Goal: Task Accomplishment & Management: Manage account settings

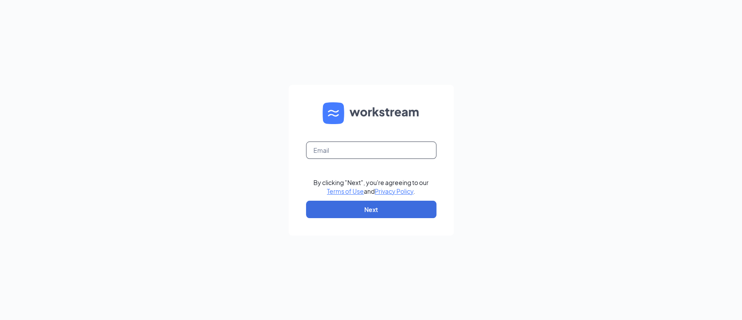
click at [334, 144] on input "text" at bounding box center [371, 149] width 130 height 17
type input "tsuosato1@gmail.com"
click at [360, 200] on form "tsuosato1@gmail.com By clicking "Next", you're agreeing to our Terms of Use and…" at bounding box center [371, 160] width 165 height 150
click at [361, 206] on button "Next" at bounding box center [371, 208] width 130 height 17
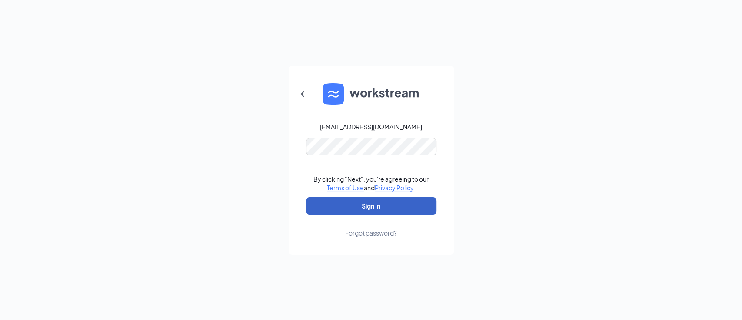
click at [372, 204] on button "Sign In" at bounding box center [371, 205] width 130 height 17
click at [312, 153] on form "tsuosato1@gmail.com By clicking "Next", you're agreeing to our Terms of Use and…" at bounding box center [371, 160] width 165 height 189
drag, startPoint x: 381, startPoint y: 157, endPoint x: 289, endPoint y: 146, distance: 92.5
click at [289, 146] on form "tsuosato1@gmail.com By clicking "Next", you're agreeing to our Terms of Use and…" at bounding box center [371, 160] width 165 height 189
click at [333, 204] on button "Sign In" at bounding box center [371, 205] width 130 height 17
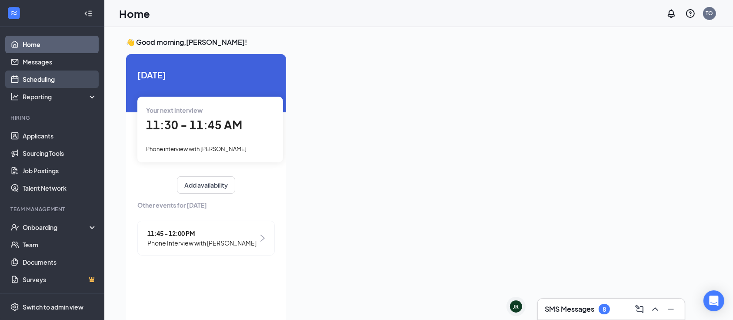
click at [57, 81] on link "Scheduling" at bounding box center [60, 78] width 74 height 17
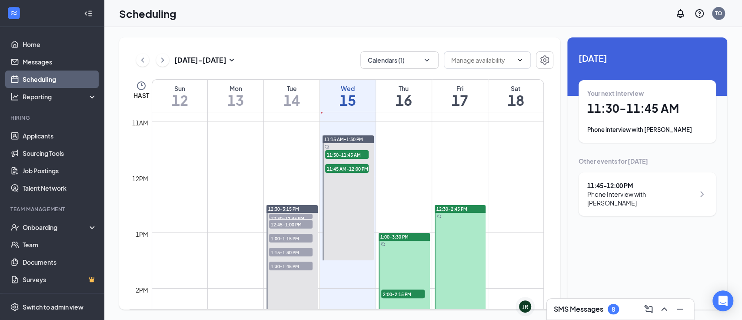
scroll to position [601, 0]
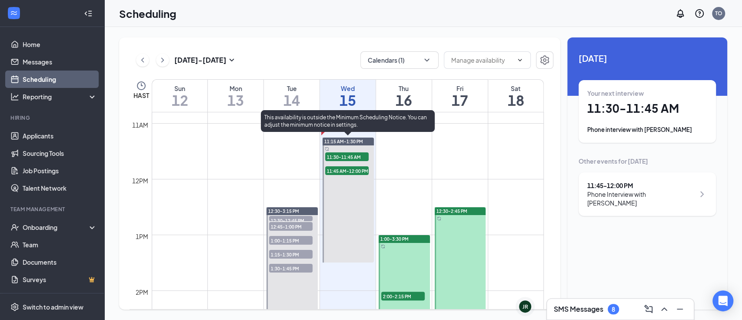
click at [335, 158] on span "11:30-11:45 AM" at bounding box center [346, 156] width 43 height 9
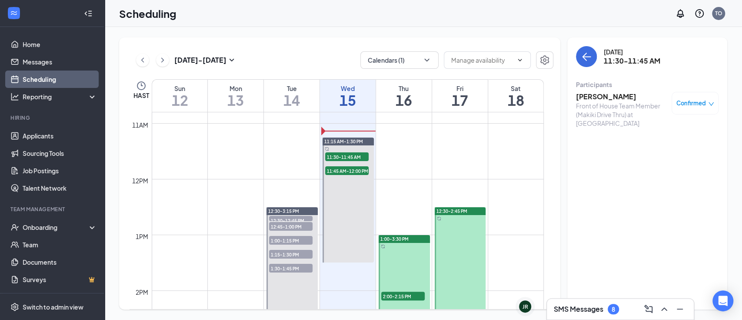
click at [584, 101] on div "Front of House Team Member (Makiki Drive Thru) at [GEOGRAPHIC_DATA]" at bounding box center [621, 114] width 91 height 26
click at [588, 96] on h3 "[PERSON_NAME]" at bounding box center [621, 97] width 91 height 10
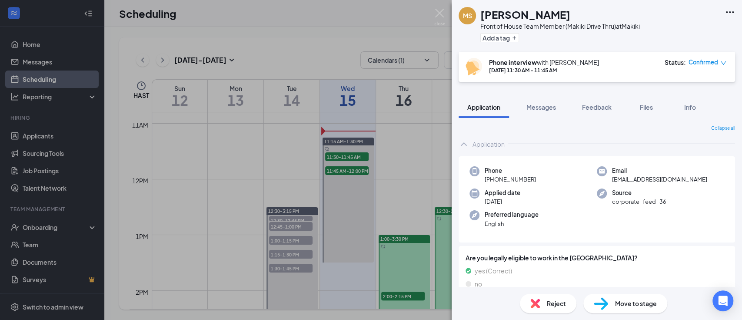
click at [511, 14] on h1 "[PERSON_NAME]" at bounding box center [526, 14] width 90 height 15
drag, startPoint x: 545, startPoint y: 15, endPoint x: 484, endPoint y: 18, distance: 61.4
click at [484, 18] on div "[PERSON_NAME]" at bounding box center [561, 14] width 160 height 15
copy h1 "[PERSON_NAME]"
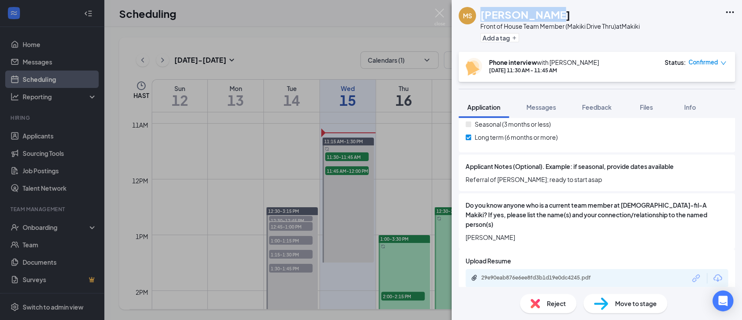
scroll to position [696, 0]
click at [536, 273] on div "29e90eab876e6ee8fd3b1d19e0dc4245.pdf" at bounding box center [542, 276] width 122 height 7
click at [350, 178] on div "[PERSON_NAME] Front of House Team Member (Makiki Drive Thru) at Makiki Add a ta…" at bounding box center [371, 160] width 742 height 320
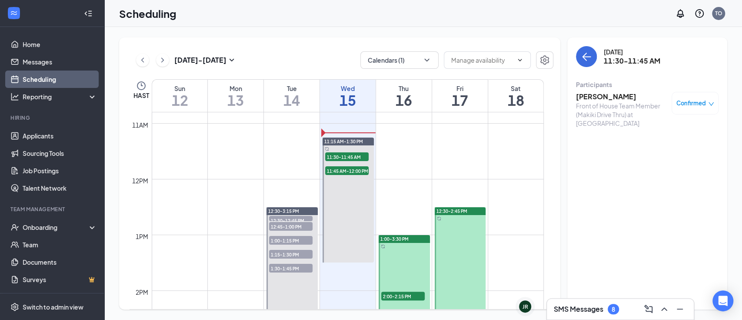
click at [345, 170] on span "11:45 AM-12:00 PM" at bounding box center [346, 170] width 43 height 9
click at [591, 96] on h3 "[PERSON_NAME]" at bounding box center [621, 97] width 91 height 10
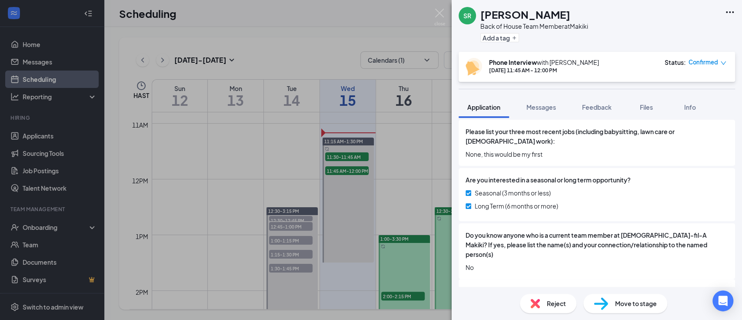
scroll to position [522, 0]
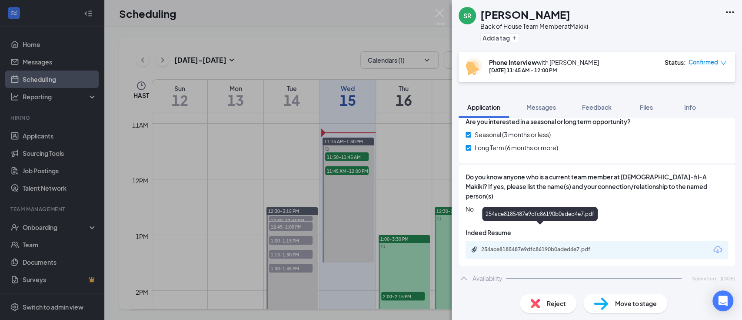
click at [587, 246] on div "254ace8185487e9dfc86190b0aded4e7.pdf" at bounding box center [542, 249] width 122 height 7
click at [439, 13] on img at bounding box center [439, 17] width 11 height 17
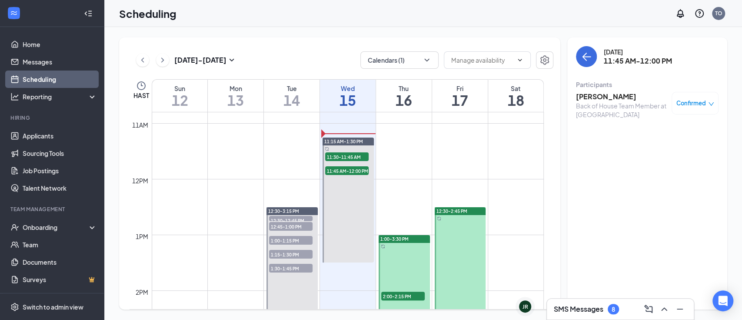
click at [612, 311] on div "8" at bounding box center [613, 308] width 3 height 7
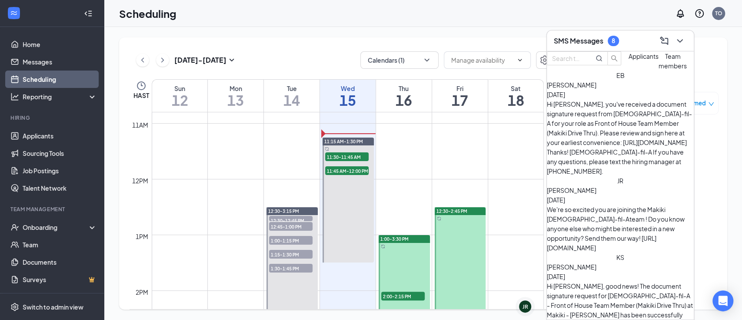
click at [628, 122] on div "Hi [PERSON_NAME], you've received a document signature request from [DEMOGRAPHI…" at bounding box center [620, 137] width 147 height 77
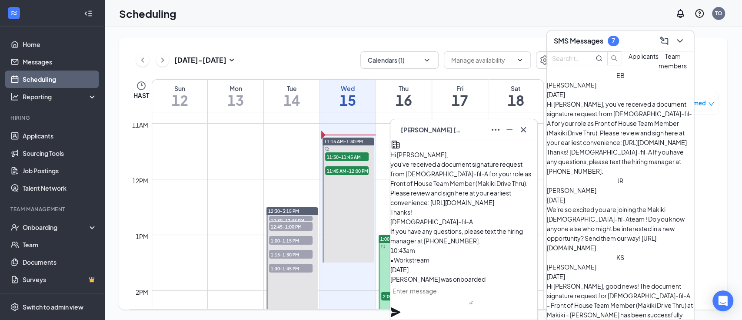
scroll to position [-58, 0]
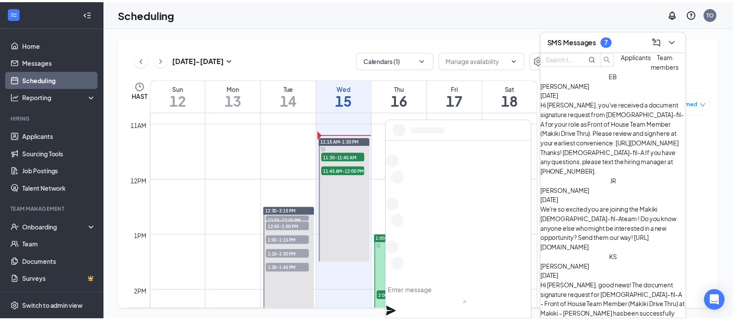
scroll to position [0, 0]
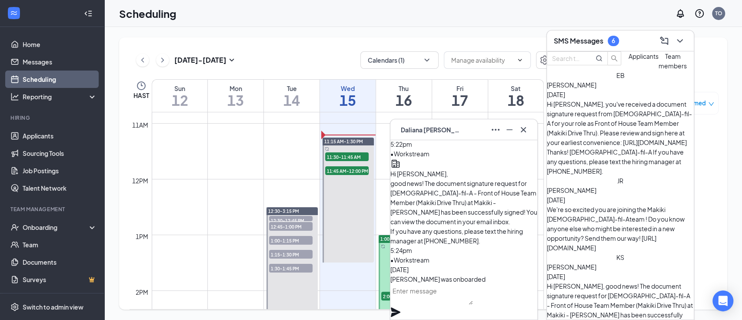
click at [58, 232] on div "Onboarding" at bounding box center [52, 226] width 104 height 17
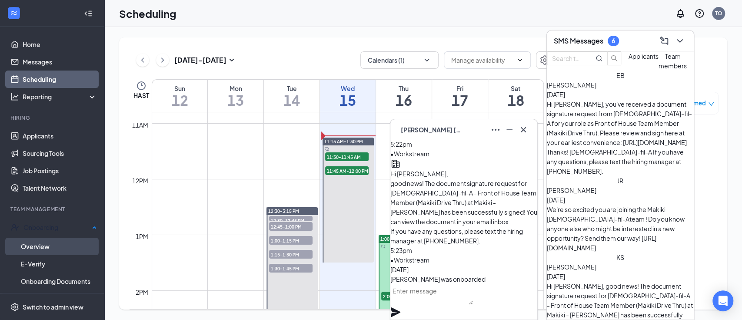
click at [54, 247] on link "Overview" at bounding box center [59, 245] width 76 height 17
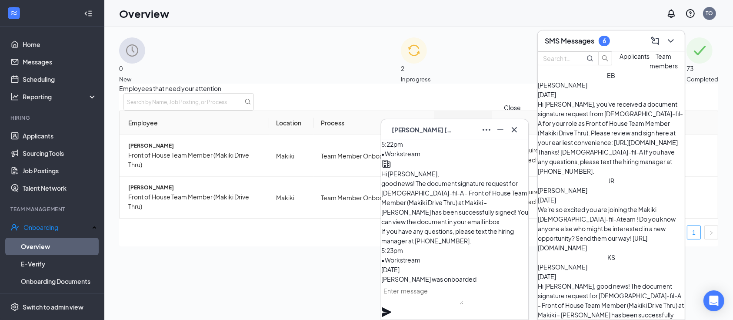
click at [517, 130] on icon "Cross" at bounding box center [514, 129] width 10 height 10
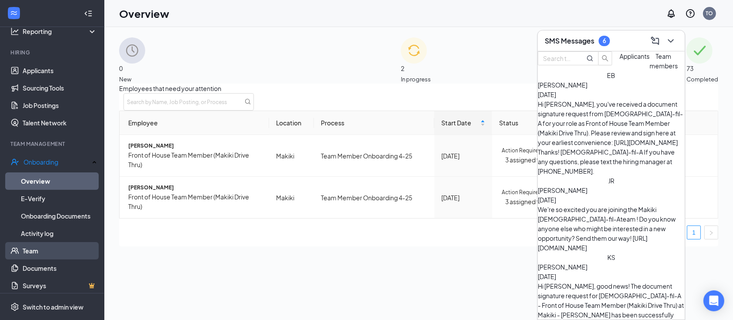
scroll to position [68, 0]
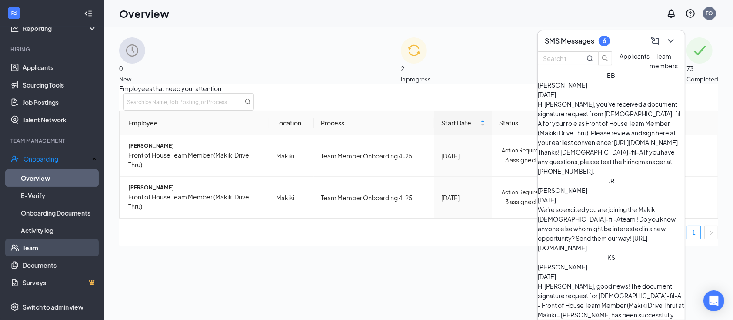
click at [63, 250] on link "Team" at bounding box center [60, 247] width 74 height 17
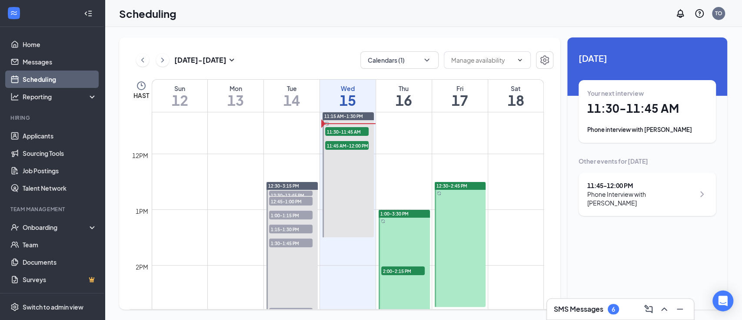
scroll to position [543, 0]
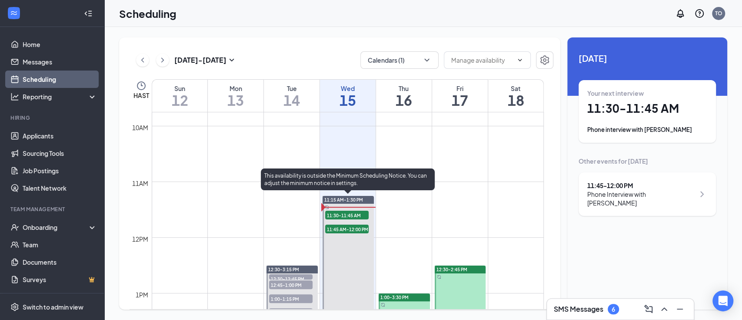
click at [348, 214] on span "11:30-11:45 AM" at bounding box center [346, 214] width 43 height 9
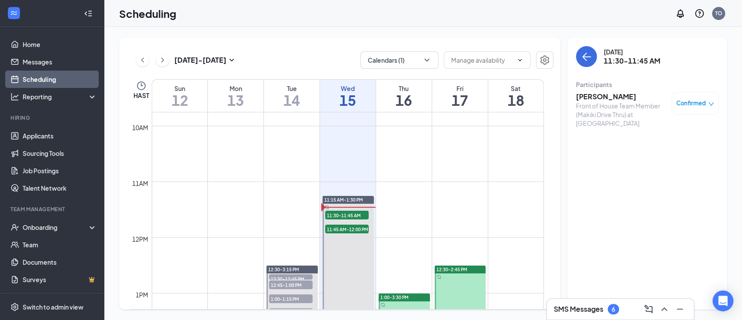
click at [608, 95] on h3 "[PERSON_NAME]" at bounding box center [621, 97] width 91 height 10
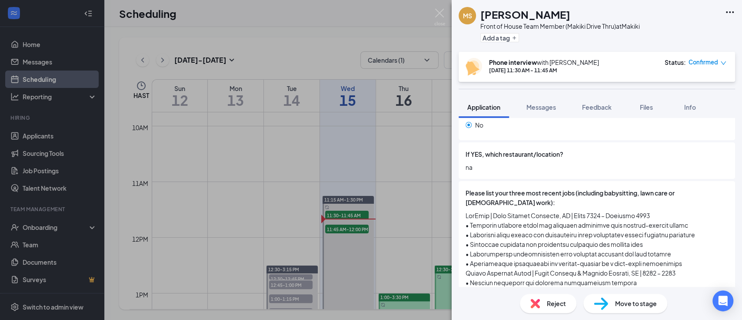
scroll to position [429, 0]
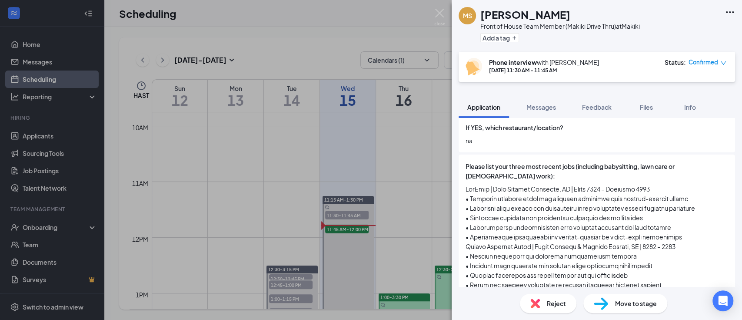
click at [358, 229] on div "[PERSON_NAME] Front of House Team Member (Makiki Drive Thru) at Makiki Add a ta…" at bounding box center [371, 160] width 742 height 320
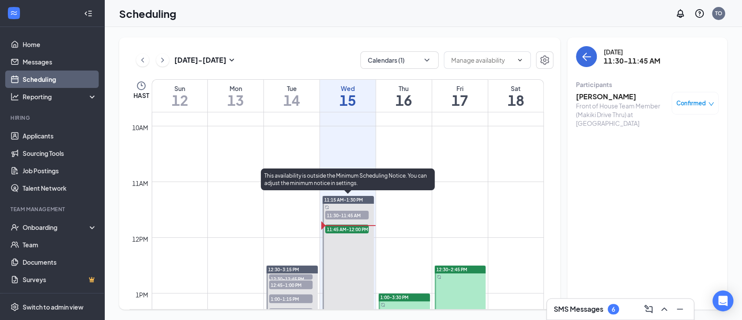
click at [356, 230] on span "11:45 AM-12:00 PM" at bounding box center [346, 228] width 43 height 9
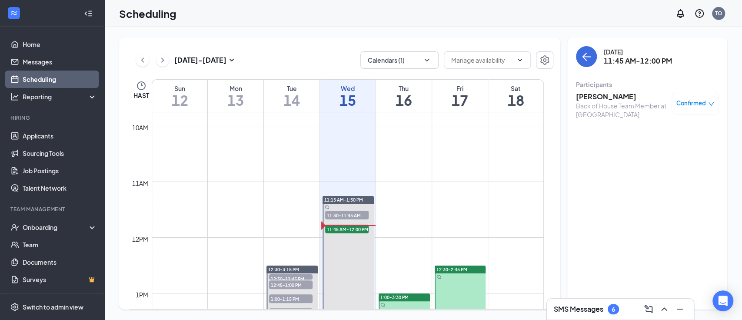
click at [602, 95] on h3 "[PERSON_NAME]" at bounding box center [621, 97] width 91 height 10
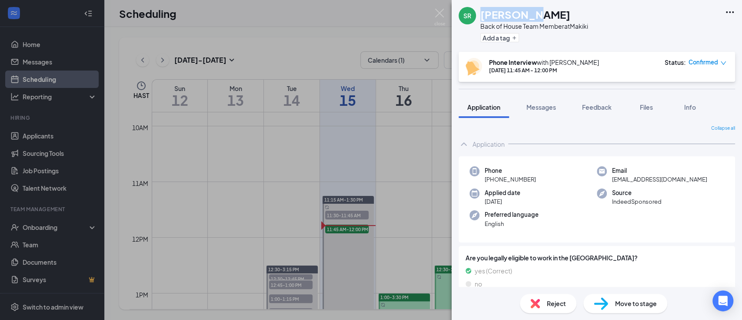
drag, startPoint x: 522, startPoint y: 12, endPoint x: 481, endPoint y: 18, distance: 40.9
click at [481, 18] on div "[PERSON_NAME]" at bounding box center [535, 14] width 108 height 15
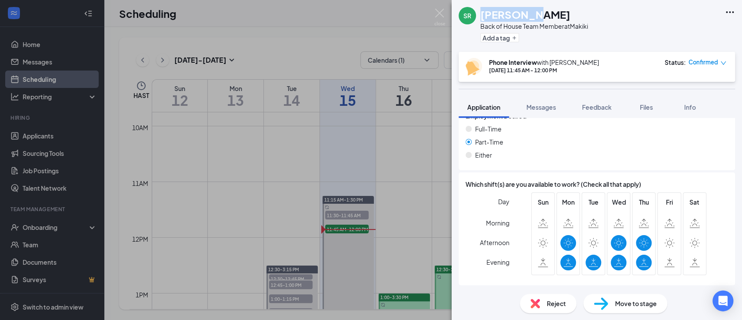
scroll to position [776, 0]
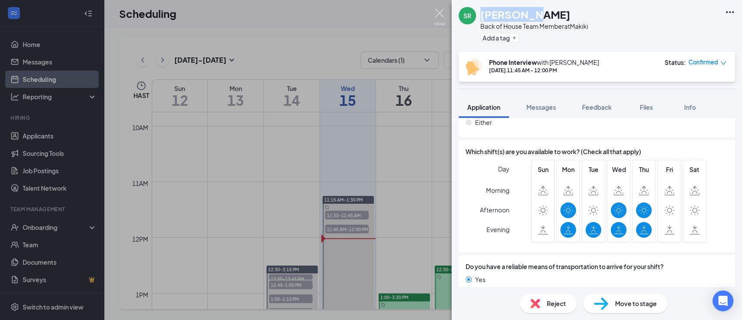
click at [440, 10] on img at bounding box center [439, 17] width 11 height 17
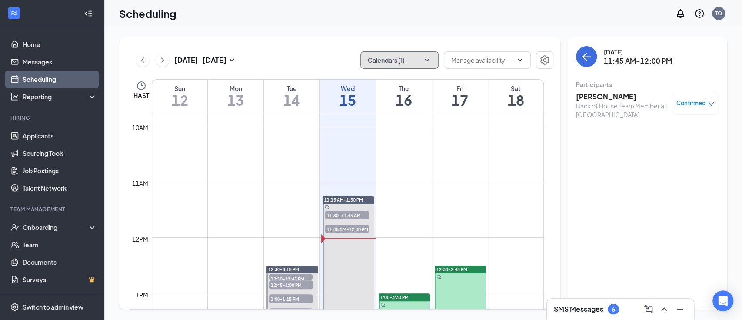
click at [418, 61] on button "Calendars (1)" at bounding box center [400, 59] width 78 height 17
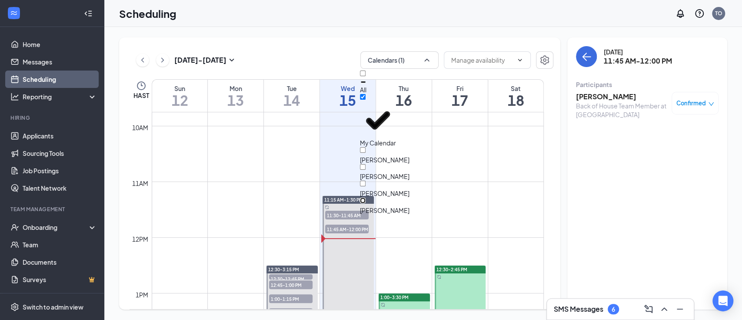
click at [366, 197] on input "Zane Dydasco" at bounding box center [363, 200] width 6 height 6
checkbox input "true"
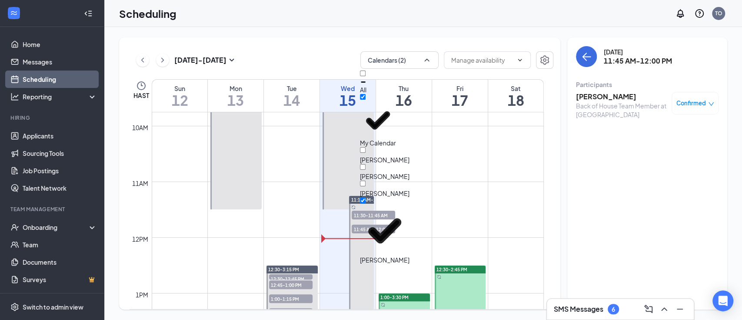
click at [164, 62] on icon "ChevronRight" at bounding box center [162, 60] width 9 height 10
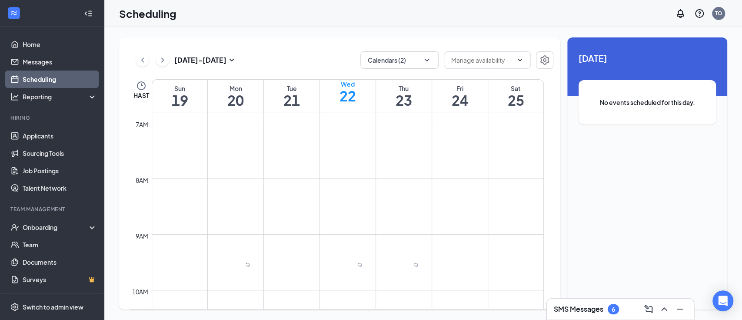
scroll to position [464, 0]
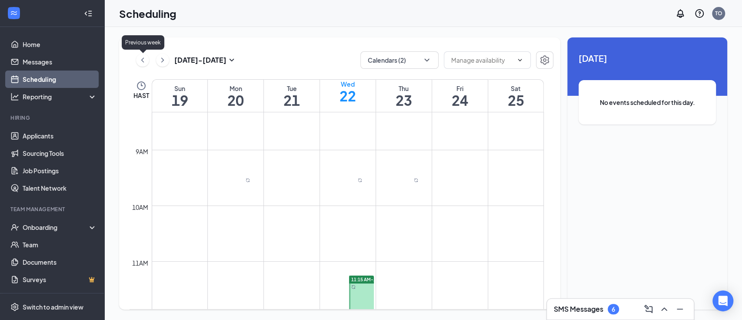
click at [142, 60] on icon "ChevronLeft" at bounding box center [142, 59] width 3 height 5
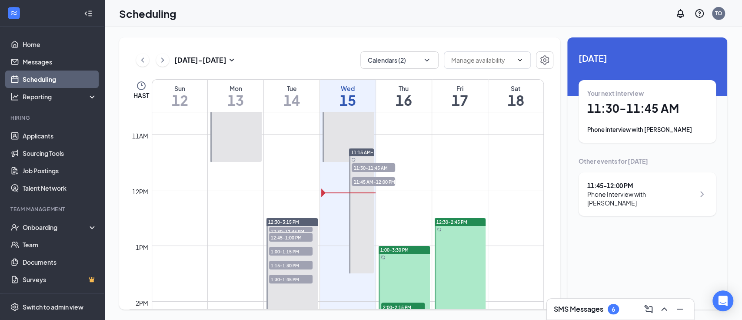
scroll to position [601, 0]
